Goal: Task Accomplishment & Management: Manage account settings

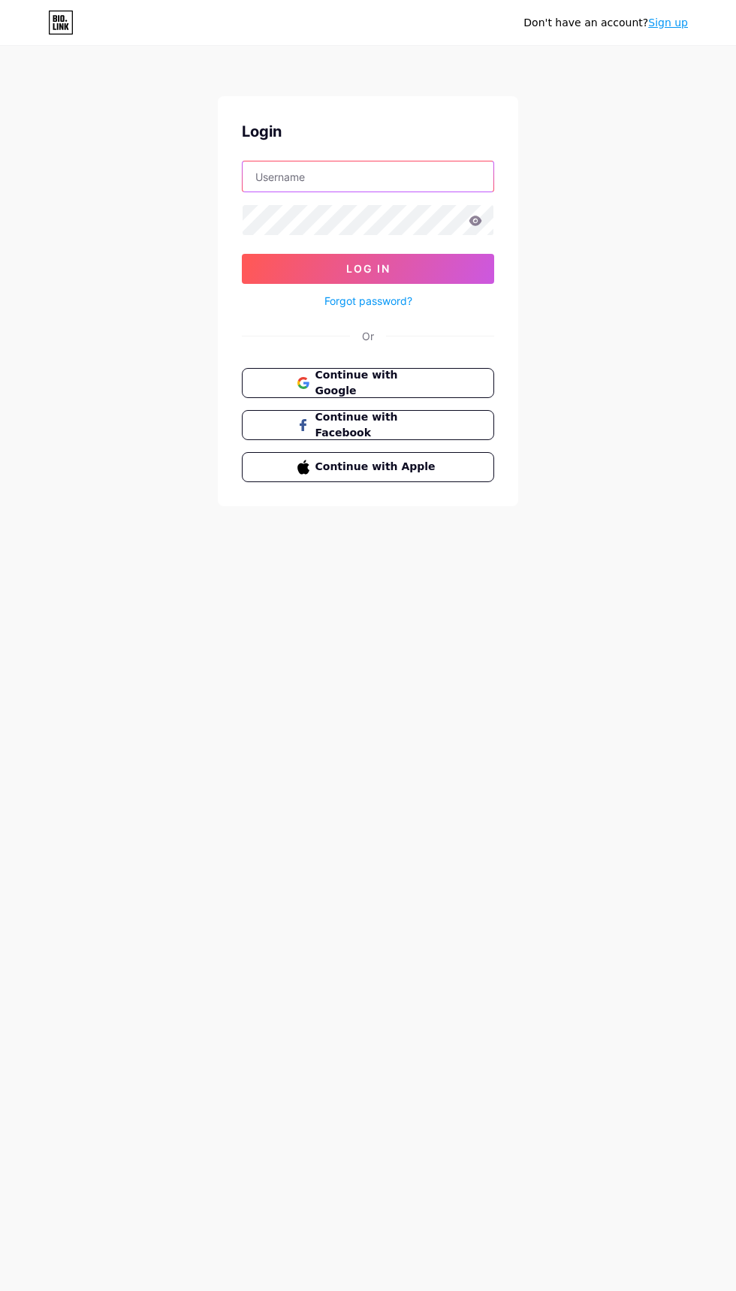
click at [285, 177] on input "text" at bounding box center [368, 176] width 251 height 30
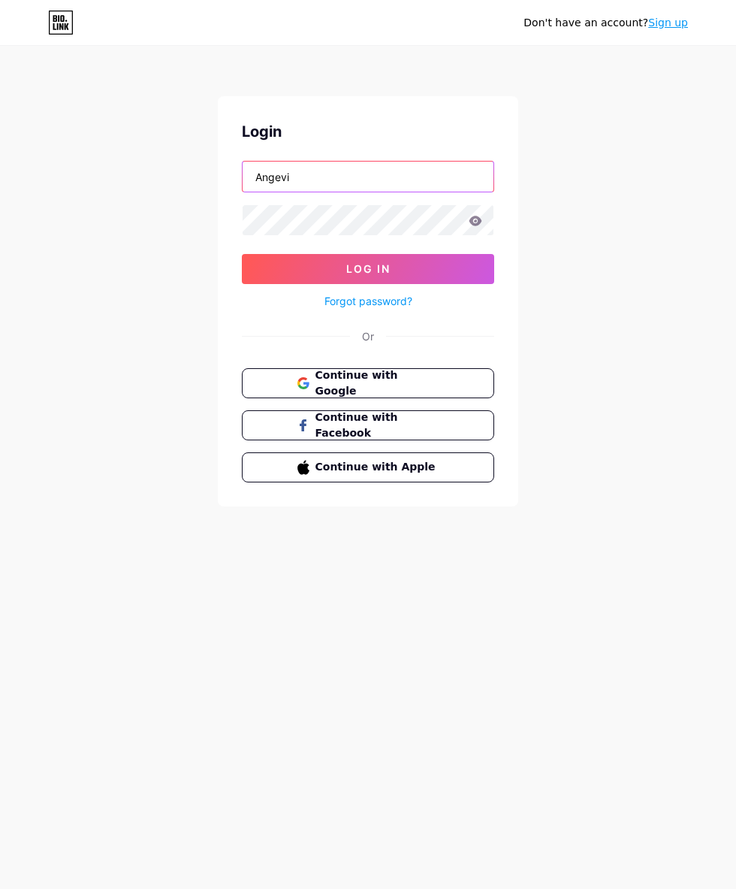
type input "Angeviu"
type input "[EMAIL_ADDRESS][DOMAIN_NAME]"
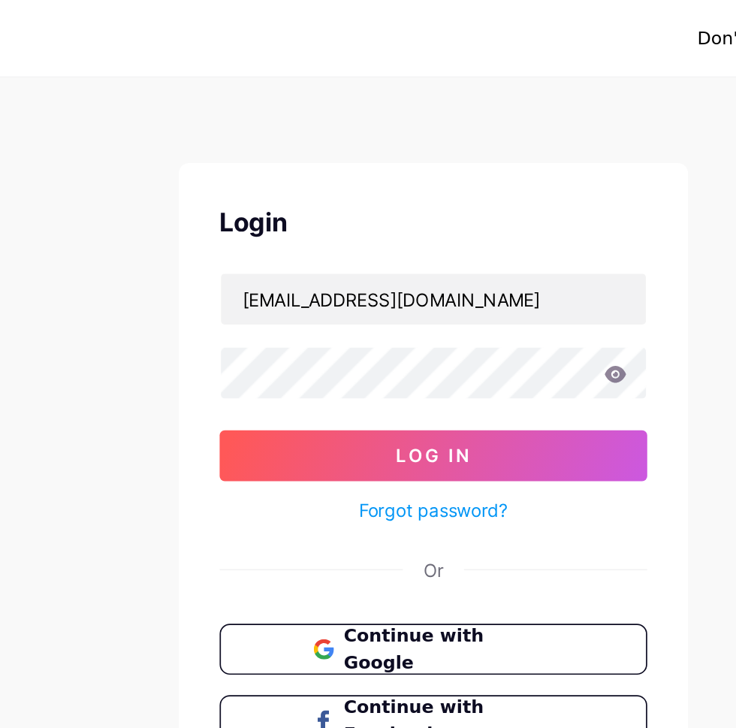
click at [283, 269] on button "Log In" at bounding box center [368, 269] width 252 height 30
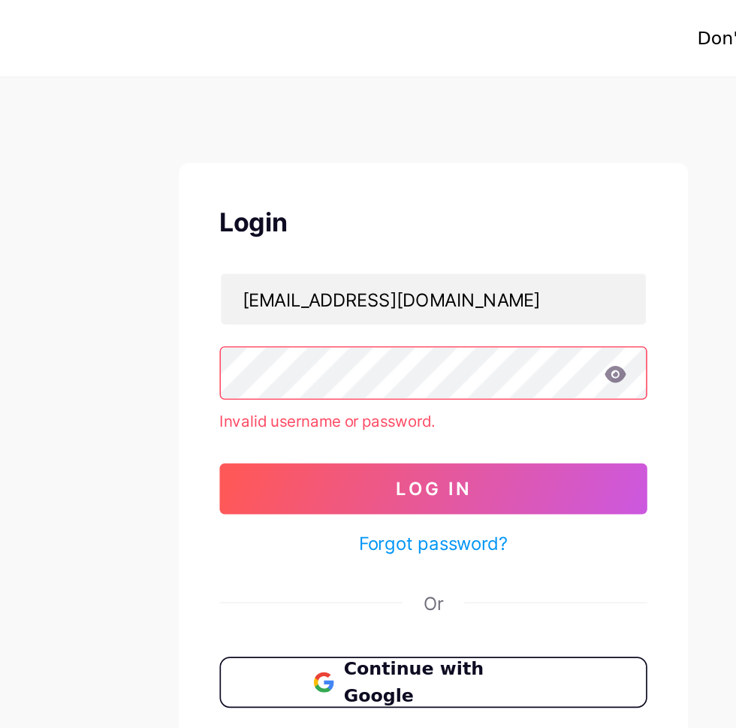
click at [303, 296] on button "Log In" at bounding box center [368, 288] width 252 height 30
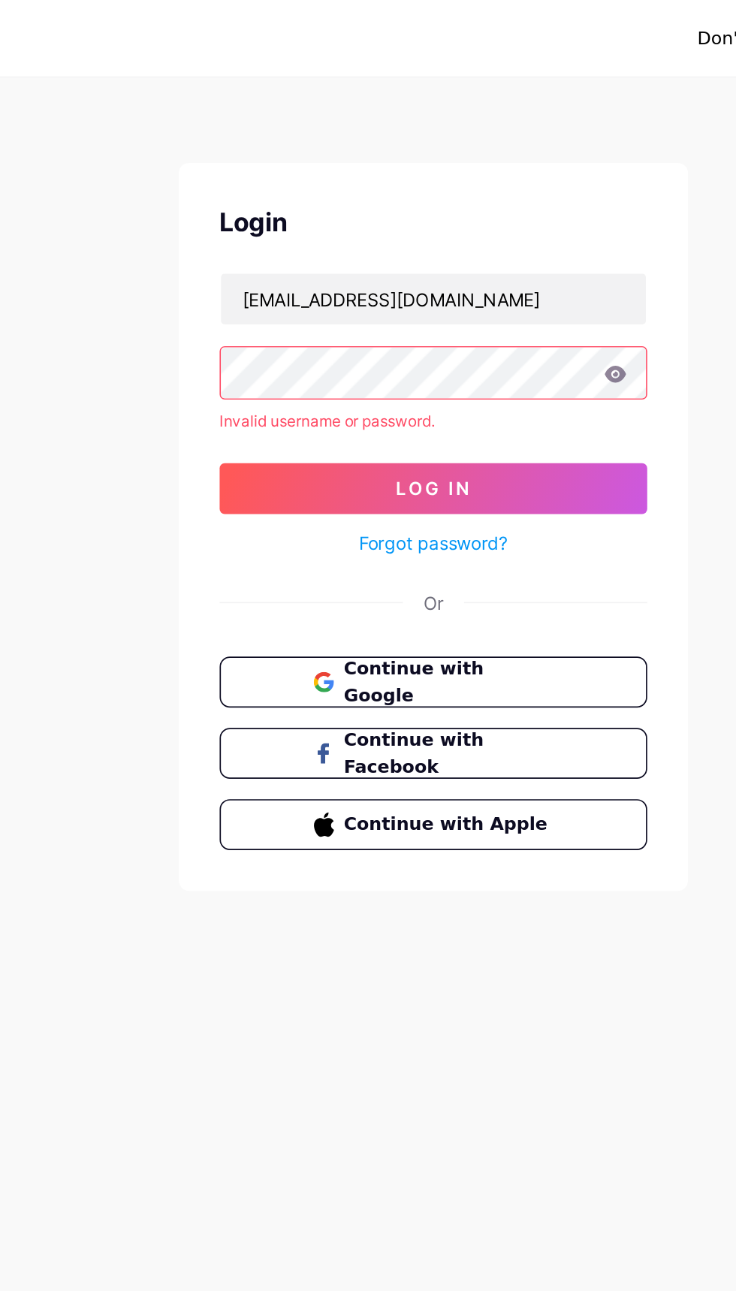
click at [474, 221] on icon at bounding box center [476, 221] width 14 height 11
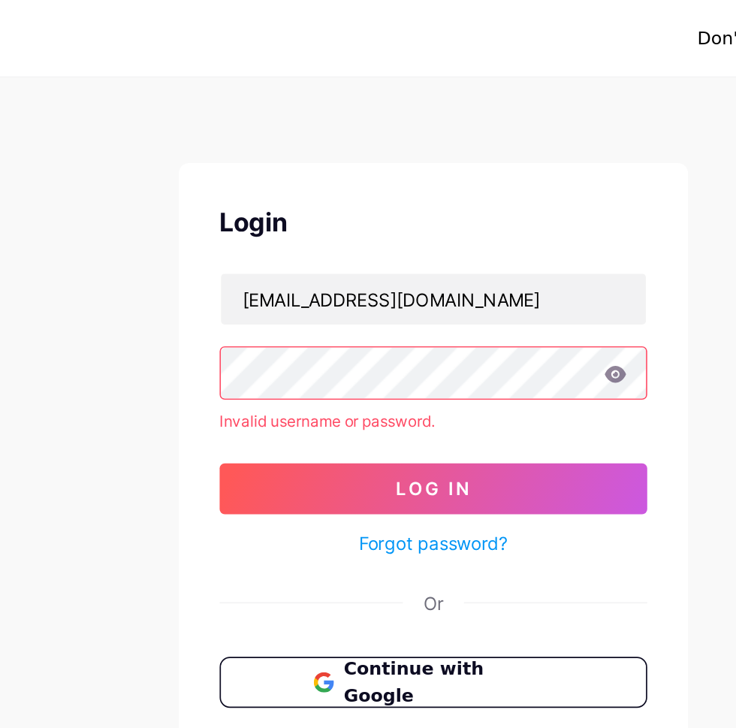
click at [475, 220] on icon at bounding box center [475, 221] width 13 height 10
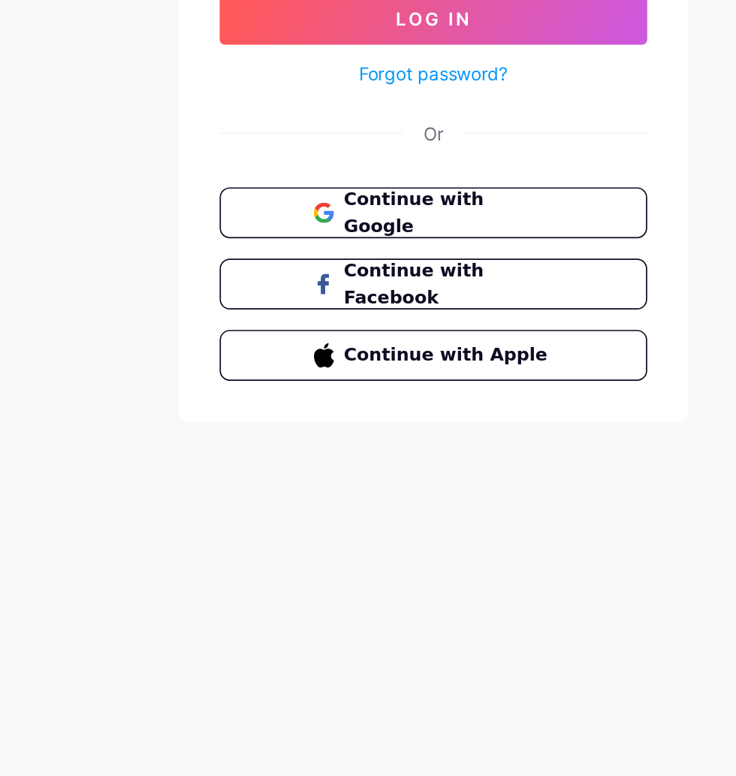
click at [460, 394] on button "Continue with Google" at bounding box center [368, 403] width 252 height 30
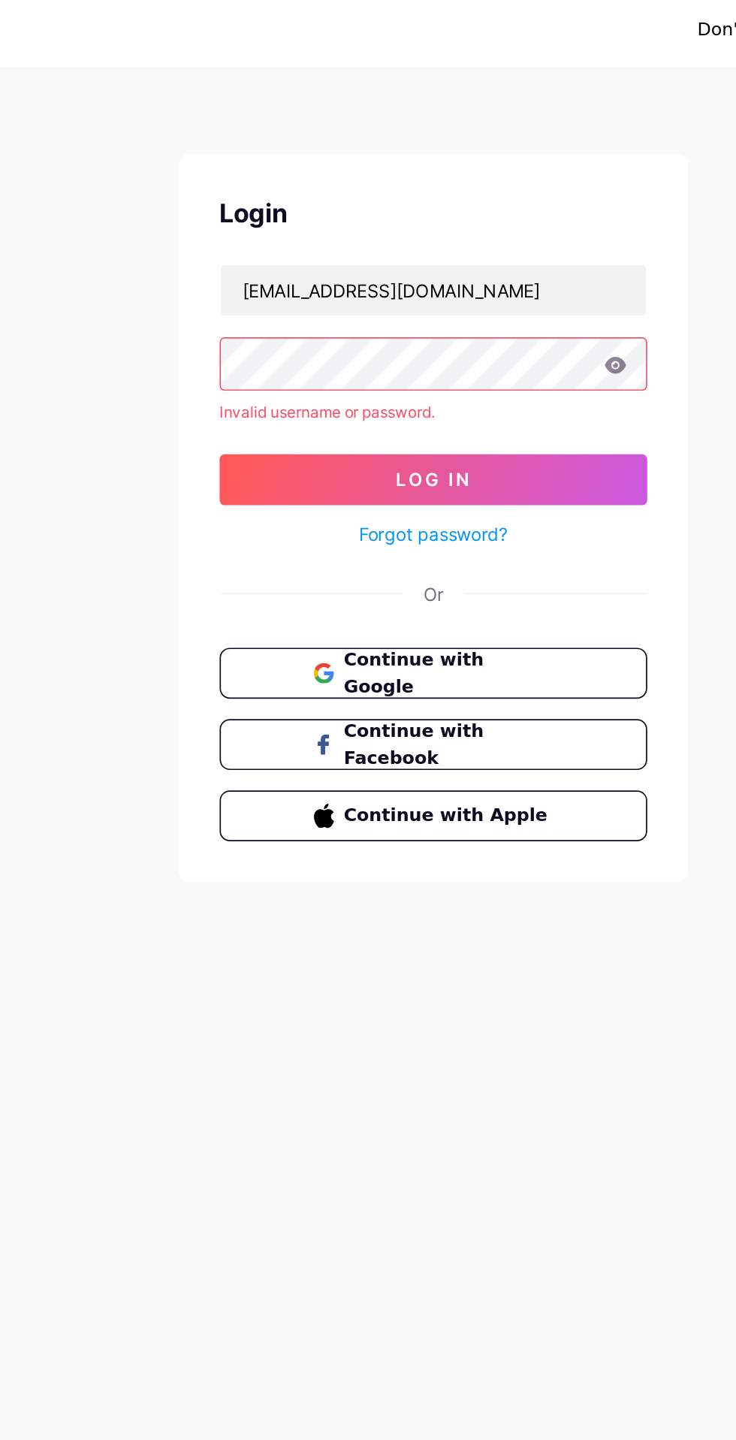
scroll to position [1, 0]
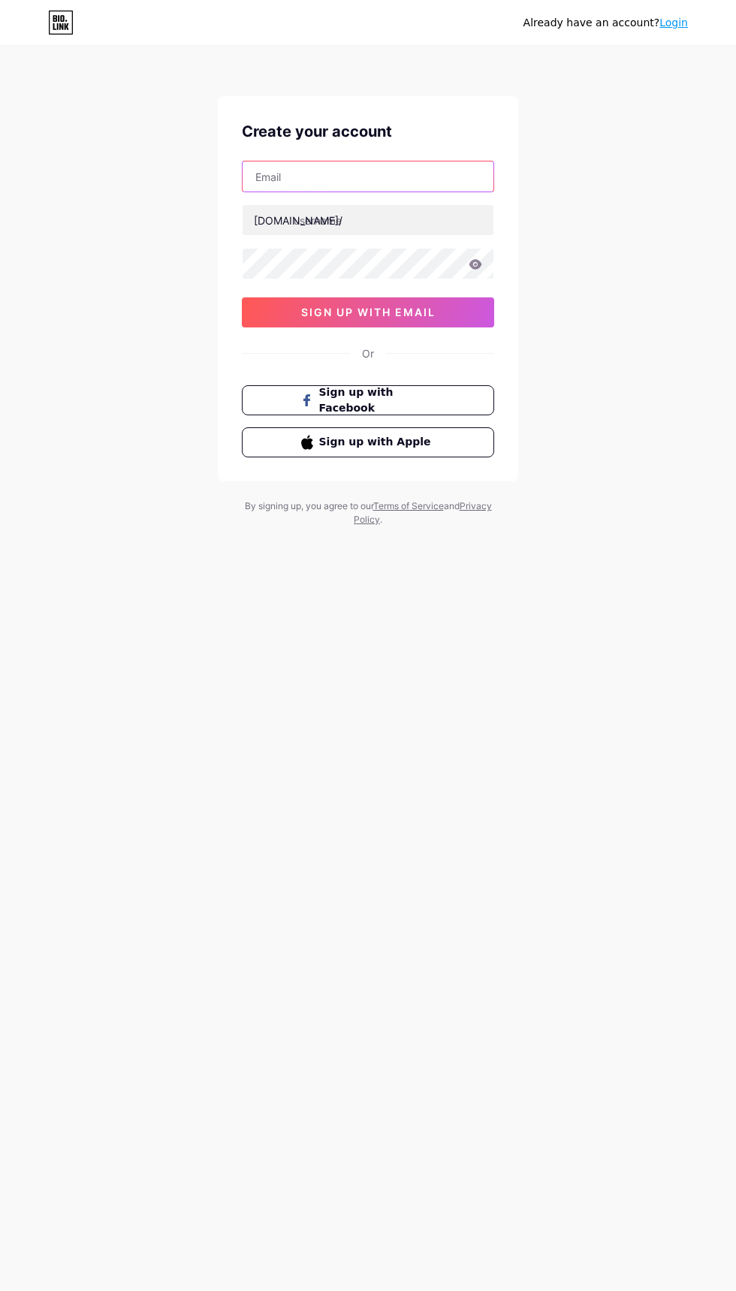
click at [269, 179] on input "text" at bounding box center [368, 176] width 251 height 30
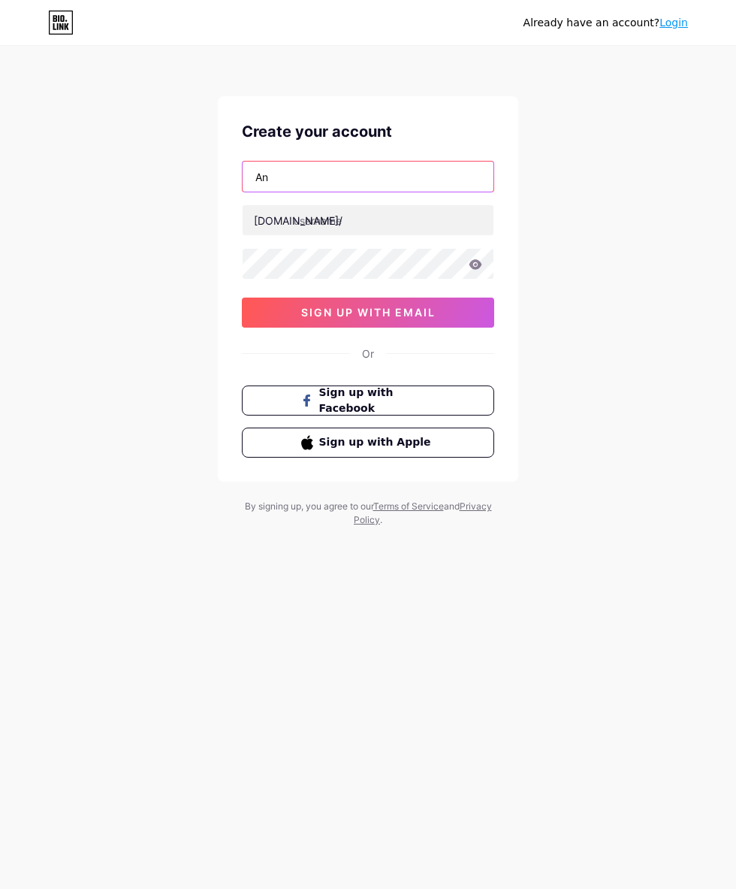
type input "A"
click at [260, 405] on button "Sign up with Facebook" at bounding box center [368, 400] width 252 height 30
